Goal: Task Accomplishment & Management: Complete application form

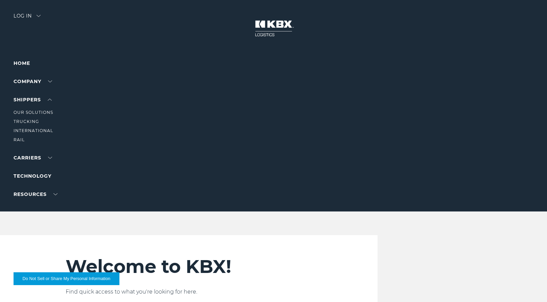
click at [31, 119] on li "Trucking" at bounding box center [43, 121] width 59 height 7
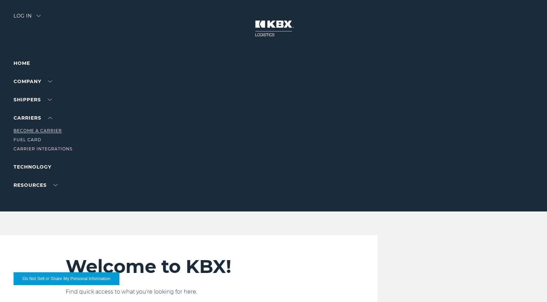
click at [48, 130] on link "Become a Carrier" at bounding box center [38, 130] width 48 height 5
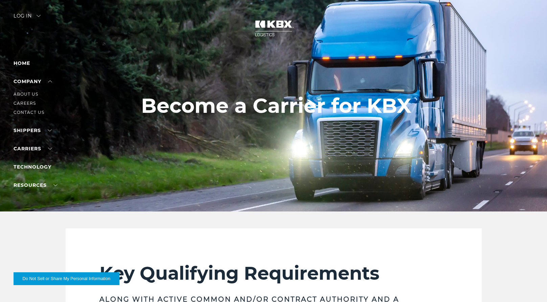
click at [29, 107] on li "Careers" at bounding box center [43, 103] width 59 height 7
click at [29, 103] on link "Careers" at bounding box center [25, 103] width 22 height 5
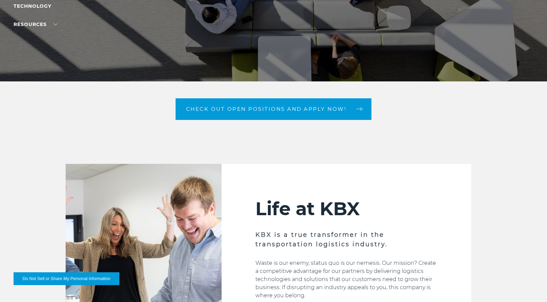
scroll to position [135, 0]
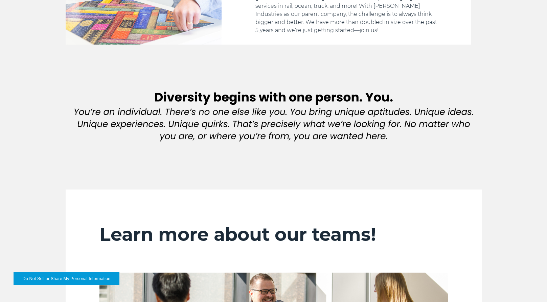
drag, startPoint x: 323, startPoint y: 49, endPoint x: 329, endPoint y: 2, distance: 47.3
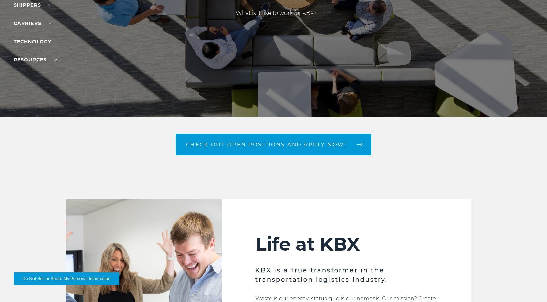
scroll to position [0, 0]
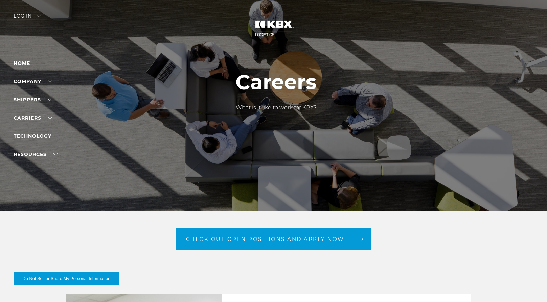
drag, startPoint x: 329, startPoint y: 2, endPoint x: 262, endPoint y: -35, distance: 76.2
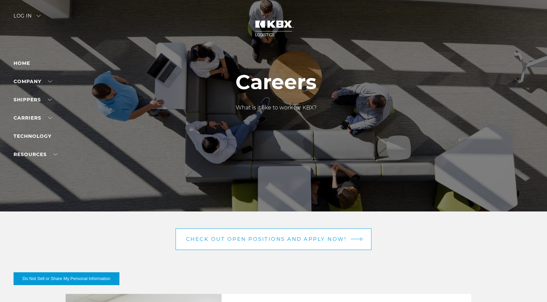
click at [281, 232] on link "Check out open positions and apply now!" at bounding box center [274, 240] width 196 height 22
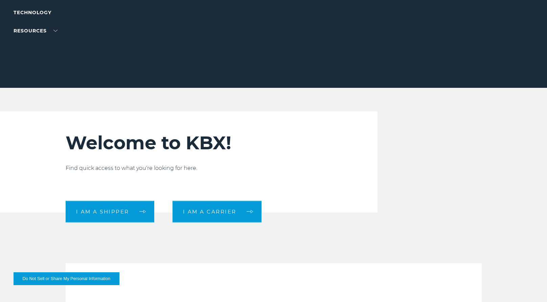
scroll to position [237, 0]
